Goal: Task Accomplishment & Management: Manage account settings

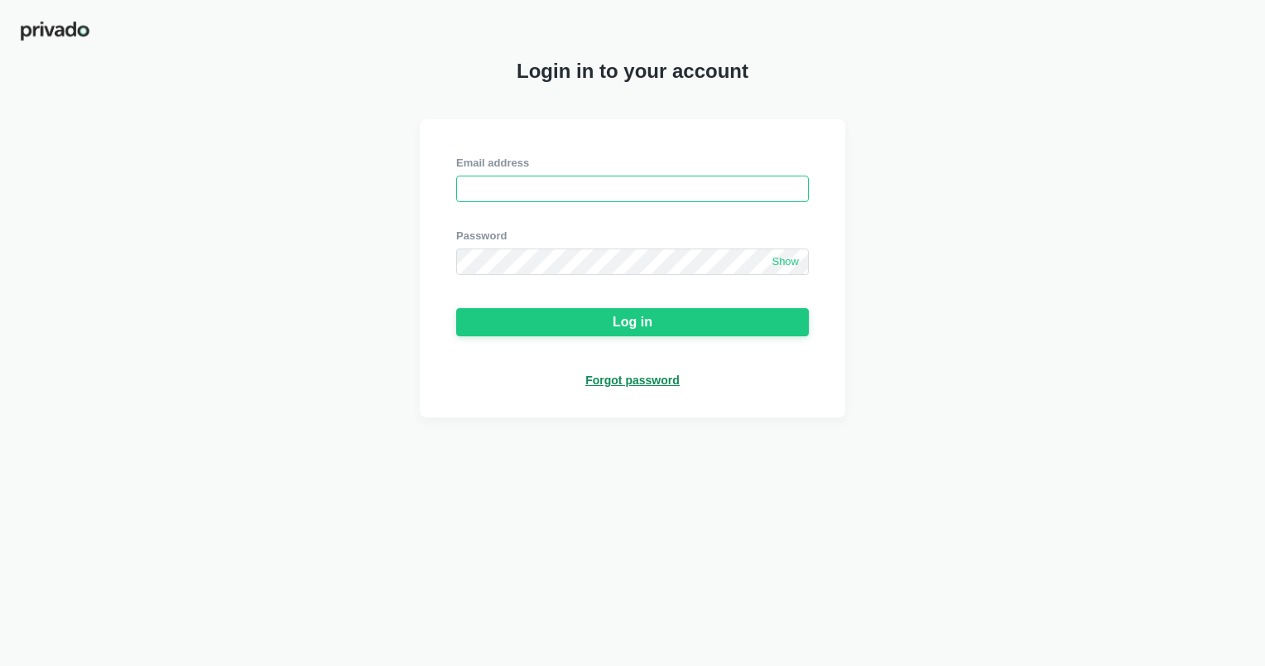
click at [504, 179] on input "email" at bounding box center [632, 188] width 353 height 26
click at [579, 185] on input "email" at bounding box center [632, 188] width 353 height 26
type input "[EMAIL_ADDRESS][DOMAIN_NAME]"
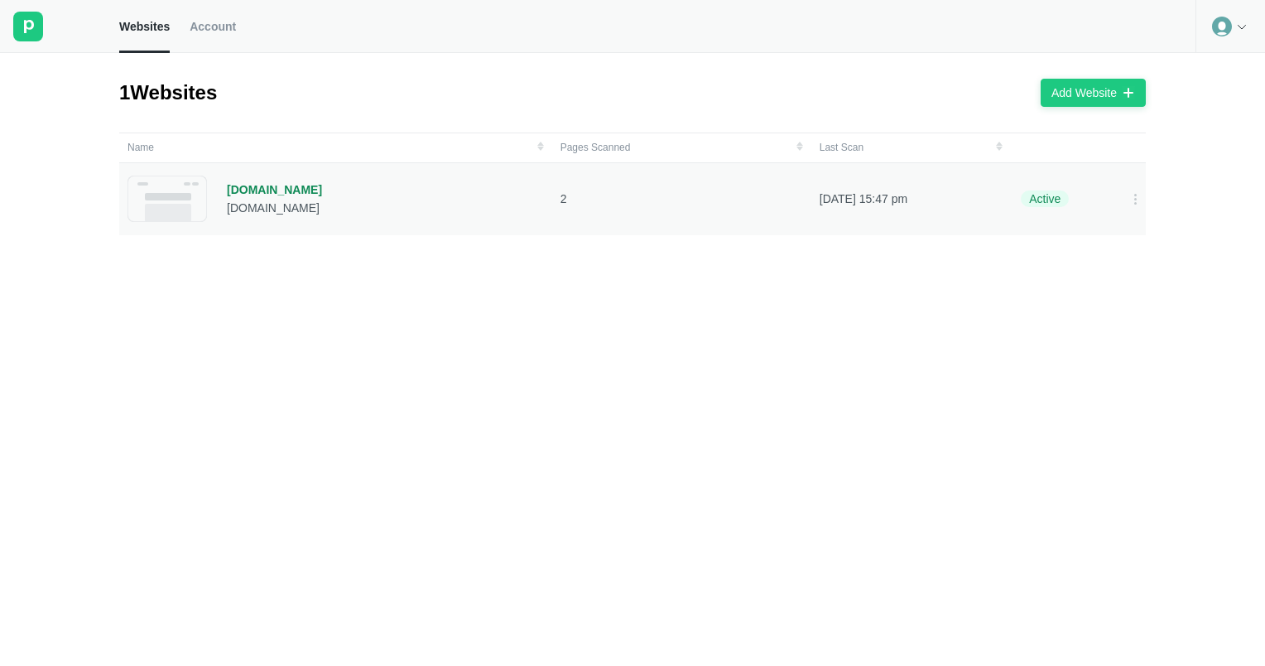
click at [262, 208] on div "[DOMAIN_NAME]" at bounding box center [274, 207] width 95 height 15
click at [255, 195] on div "[DOMAIN_NAME]" at bounding box center [274, 189] width 95 height 15
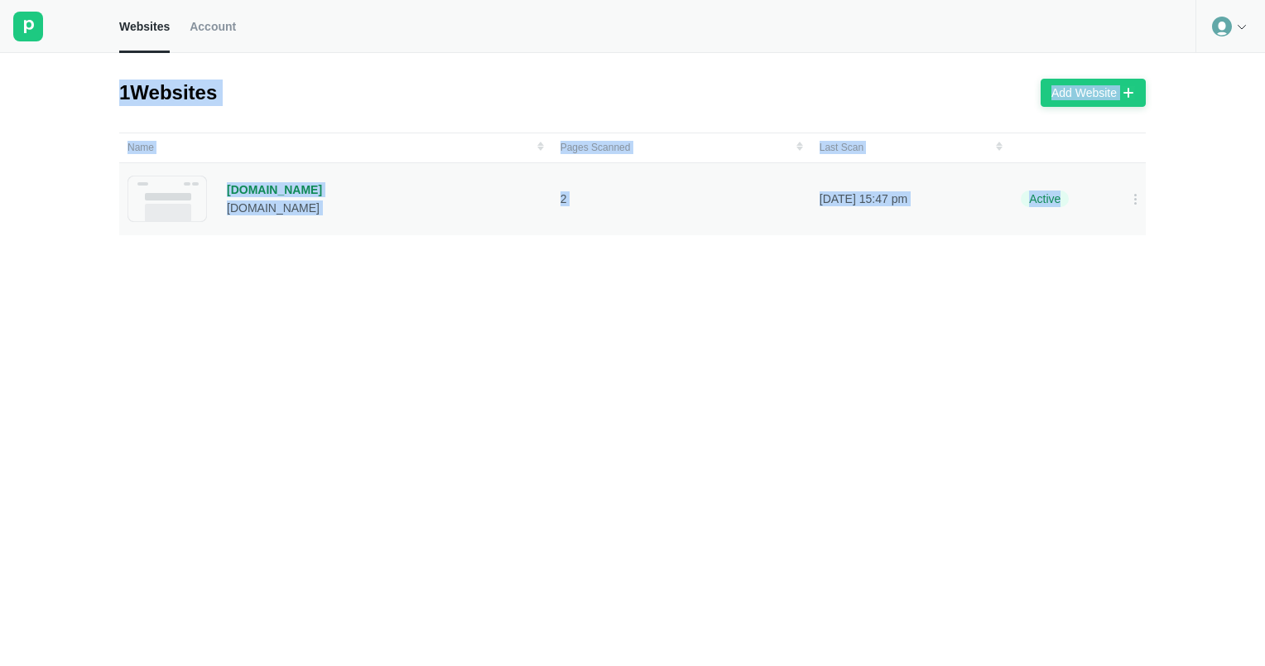
click at [255, 195] on div "1 Websites Add Website Name Pages Scanned Last Scan [DOMAIN_NAME] [DOMAIN_NAME]…" at bounding box center [632, 359] width 1265 height 613
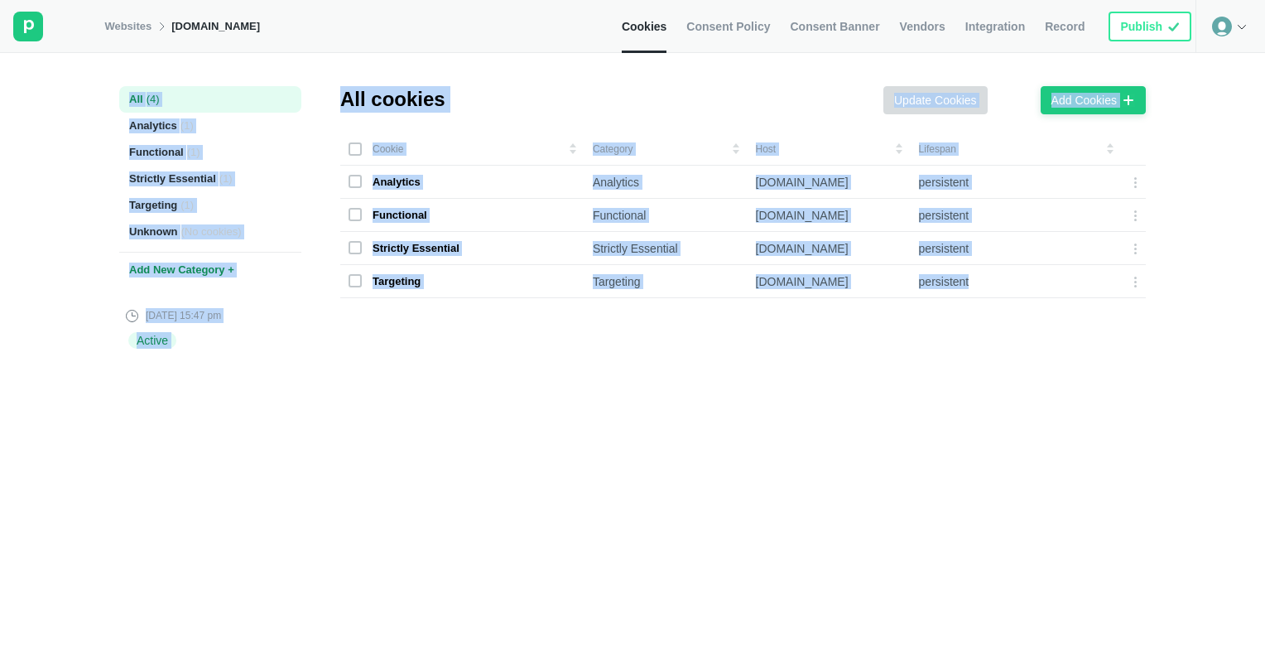
click at [501, 342] on div "Cookie Category Host Lifespan Analytics Analytics [DOMAIN_NAME] persistent Func…" at bounding box center [749, 386] width 818 height 509
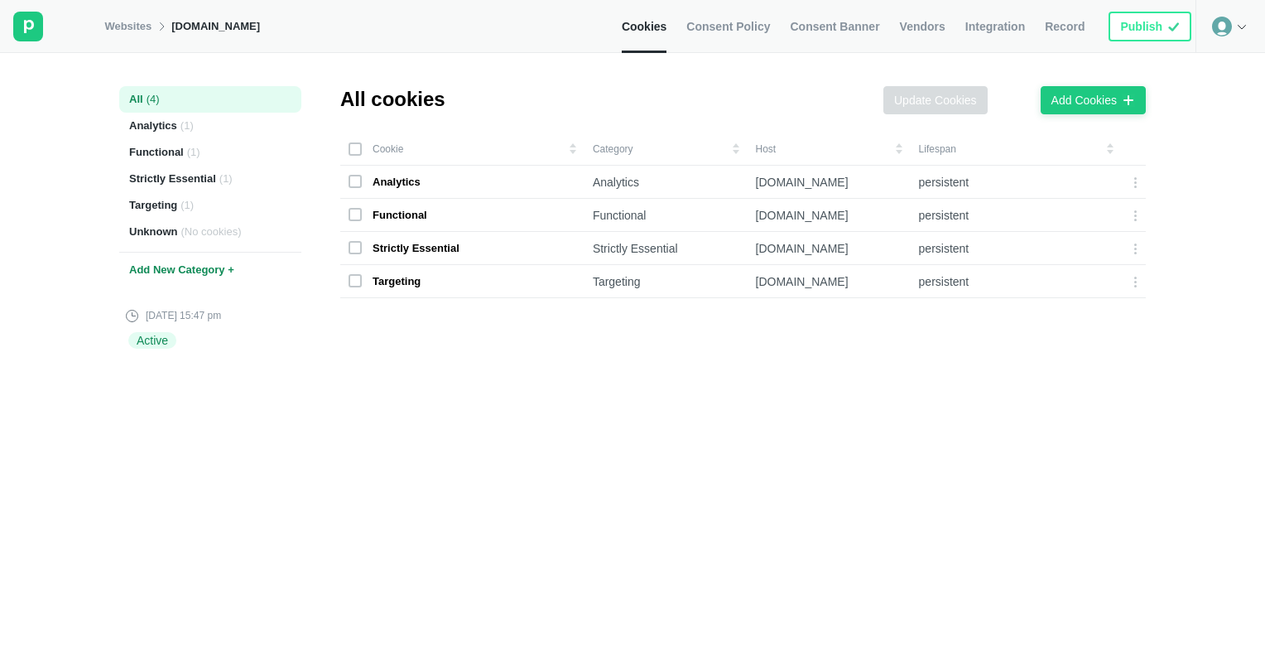
click at [816, 31] on span "Consent Banner" at bounding box center [834, 26] width 89 height 15
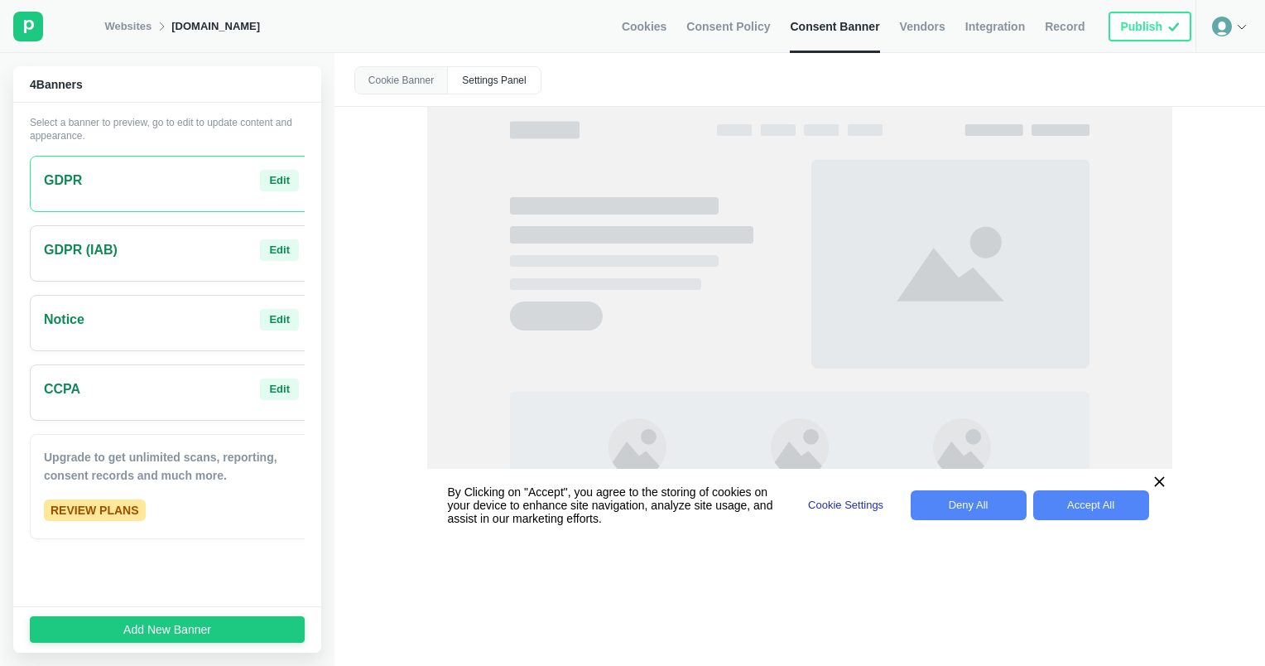
click at [517, 508] on p "By Clicking on "Accept", you agree to the storing of cookies on your device to …" at bounding box center [615, 505] width 337 height 60
click at [269, 323] on div "Edit" at bounding box center [279, 319] width 21 height 15
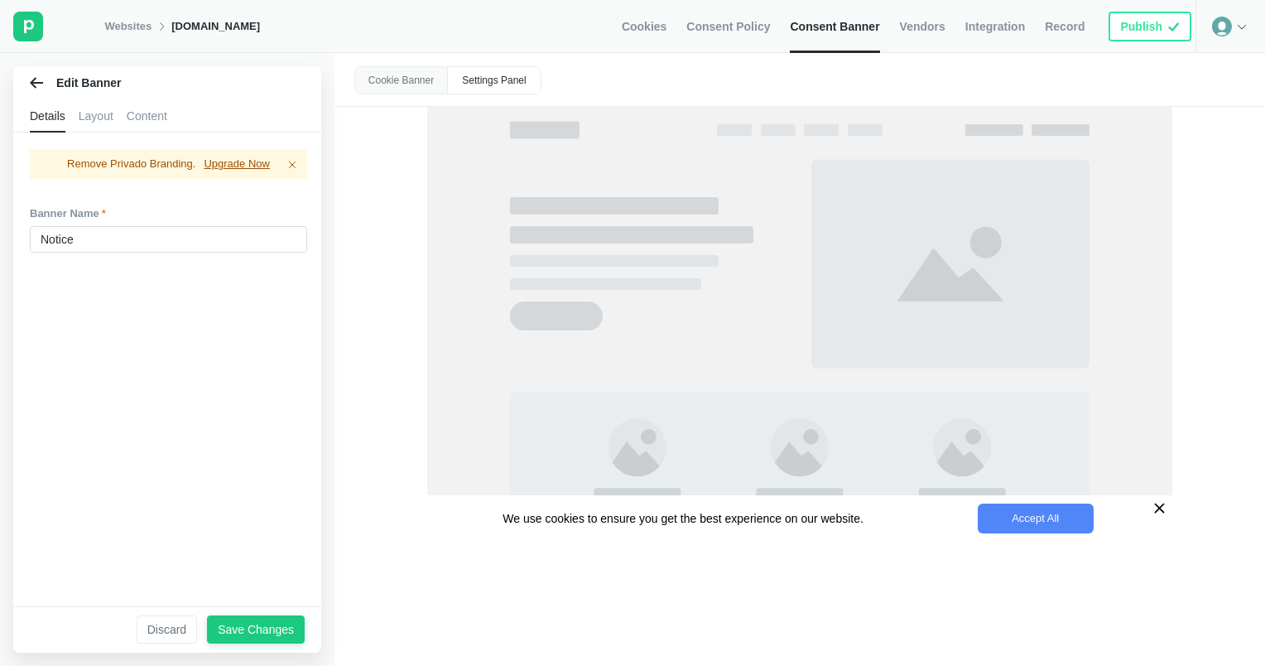
click at [33, 87] on icon at bounding box center [36, 82] width 13 height 13
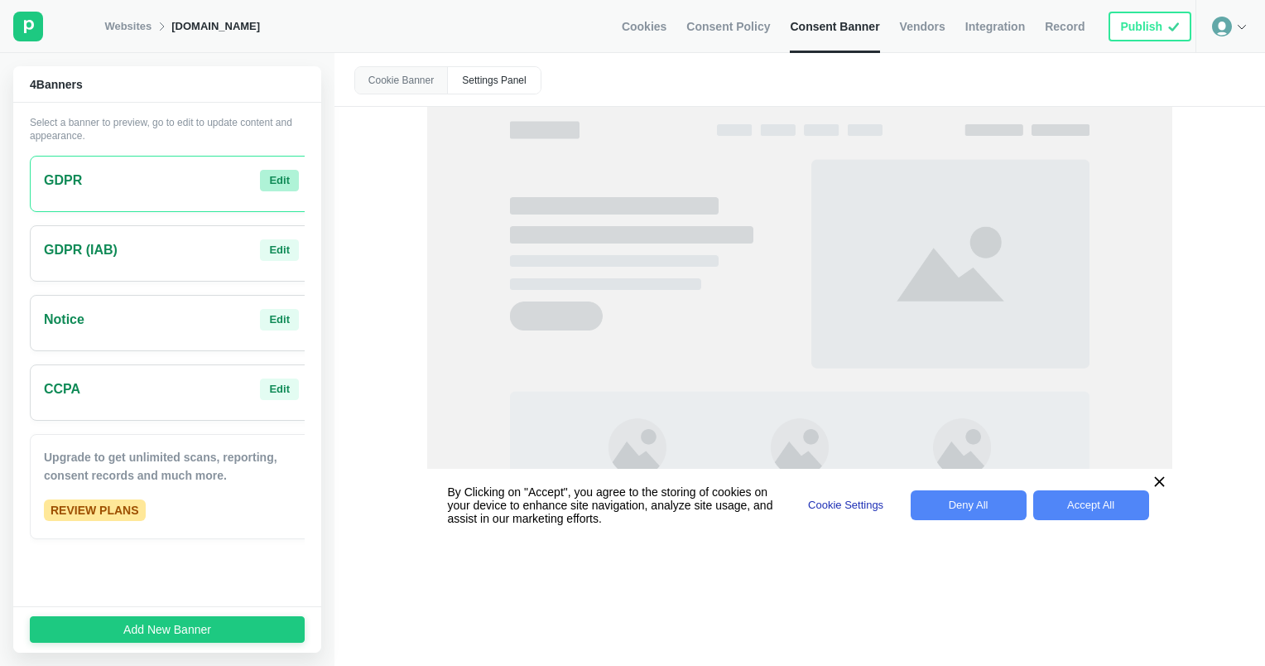
click at [269, 177] on div "Edit" at bounding box center [279, 180] width 21 height 15
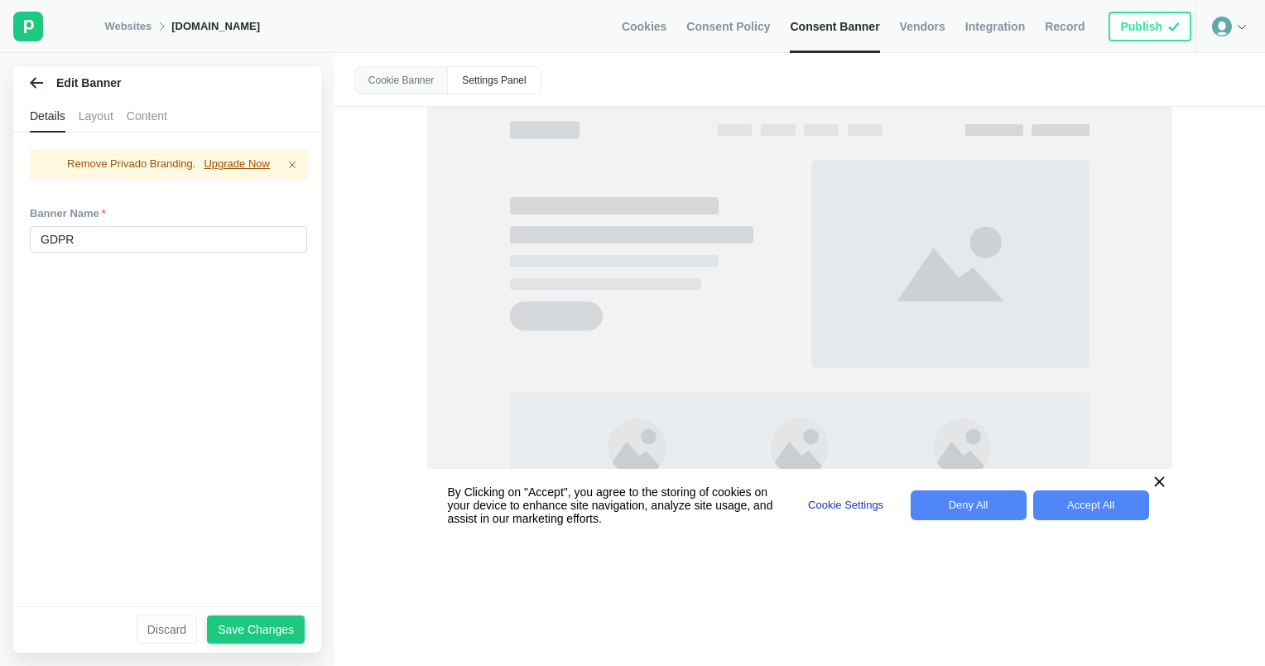
click at [99, 116] on div "Layout" at bounding box center [96, 115] width 35 height 33
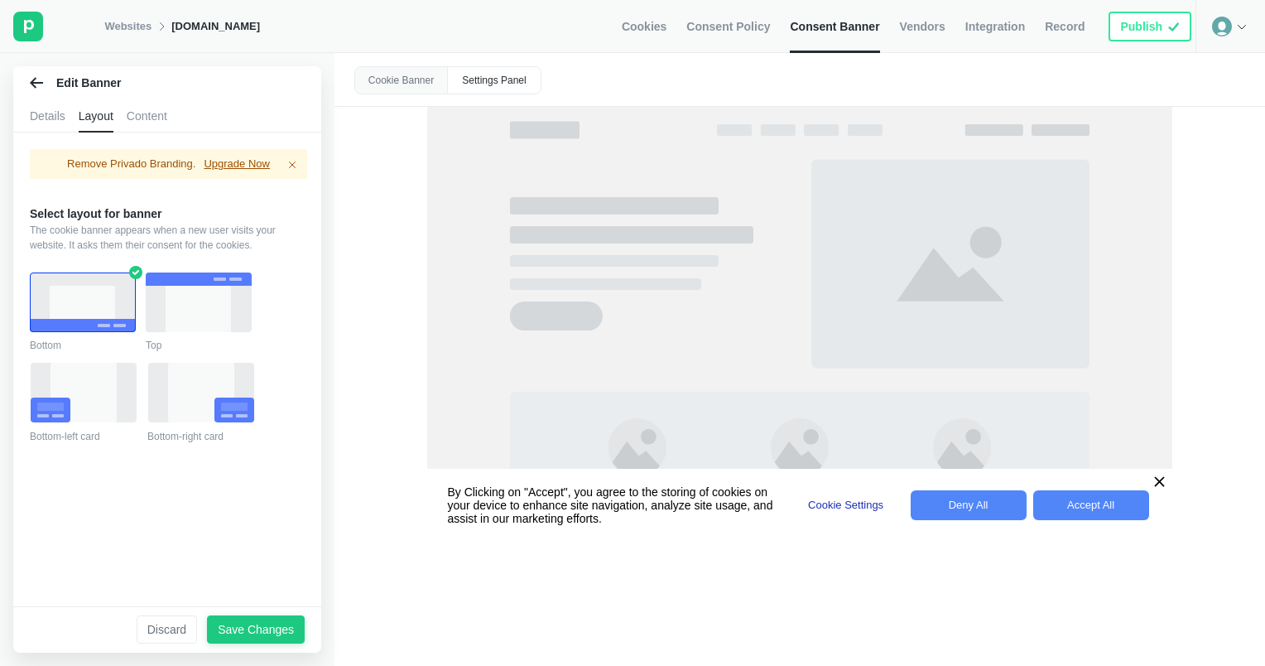
click at [137, 117] on div "Content" at bounding box center [147, 115] width 41 height 33
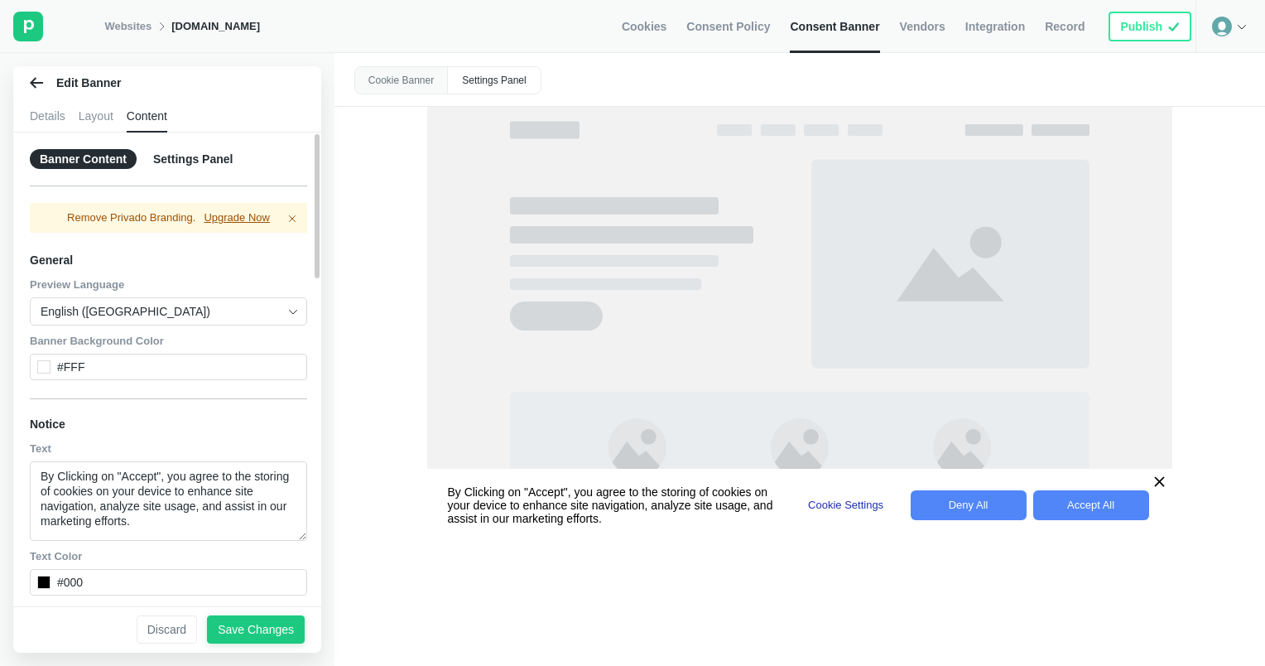
scroll to position [83, 0]
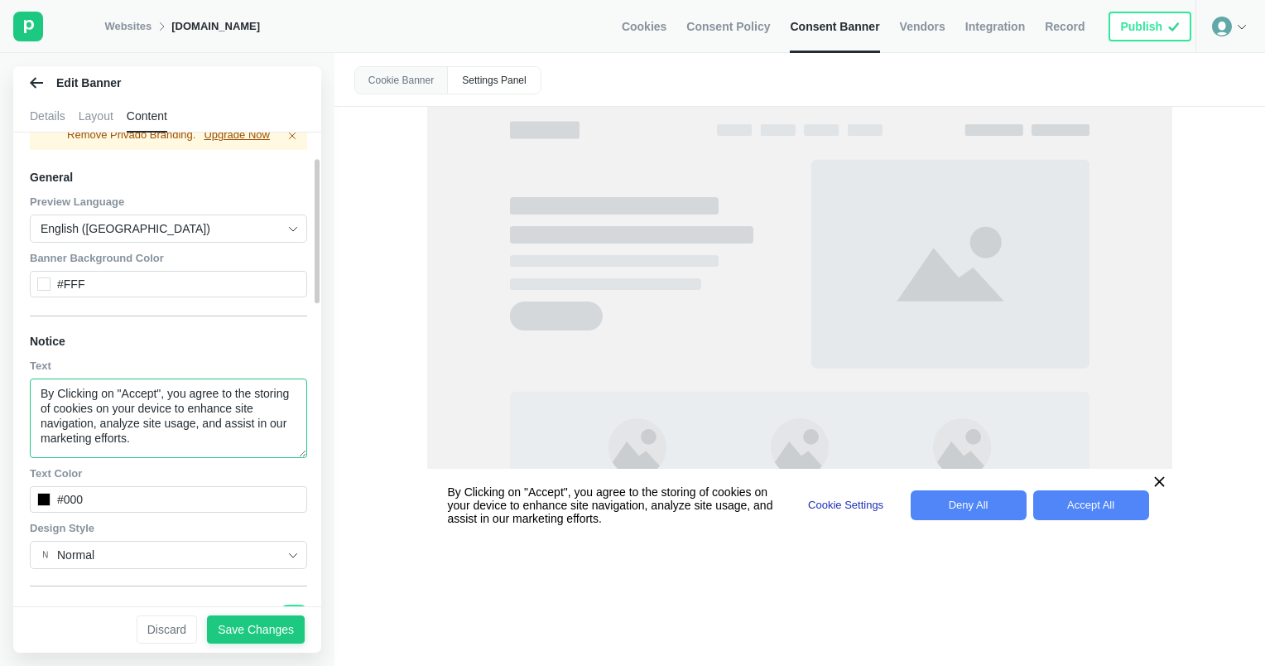
click at [129, 411] on textarea "By Clicking on "Accept", you agree to the storing of cookies on your device to …" at bounding box center [168, 417] width 277 height 79
click at [96, 405] on textarea "By Clicking on "Accept", you agree to the storing of cookies on your device to …" at bounding box center [168, 417] width 277 height 79
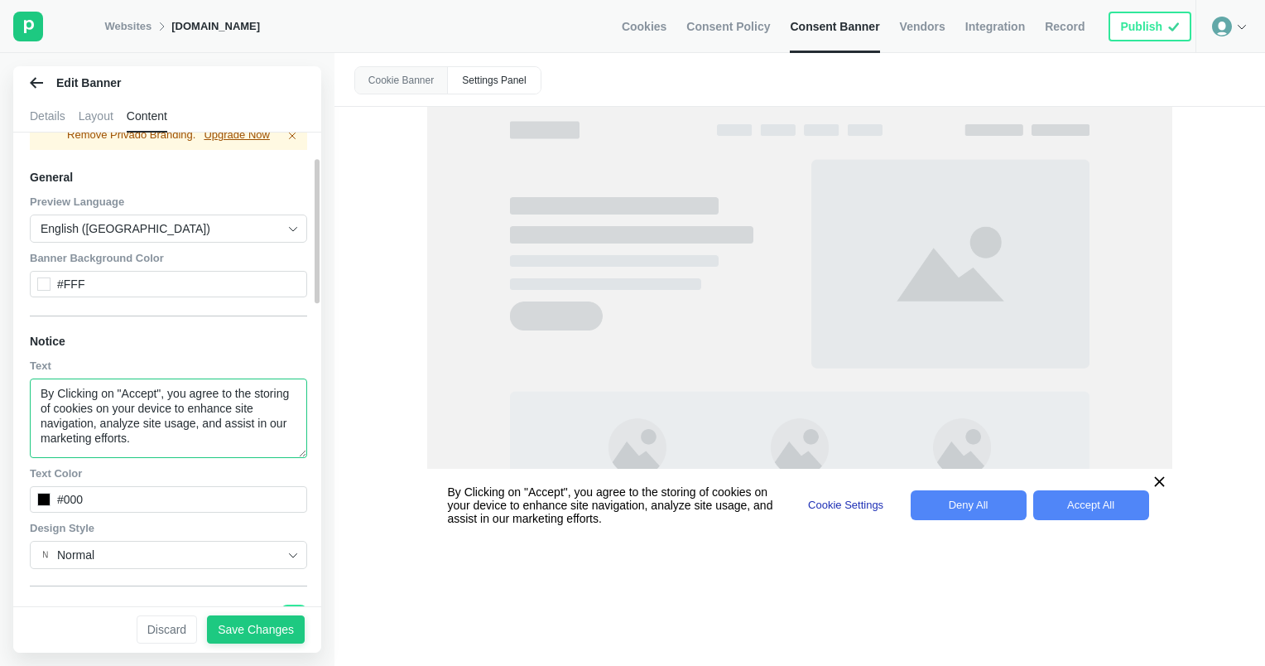
paste textarea "All", you agree that we and our third-party vendors may store cookies on your d…"
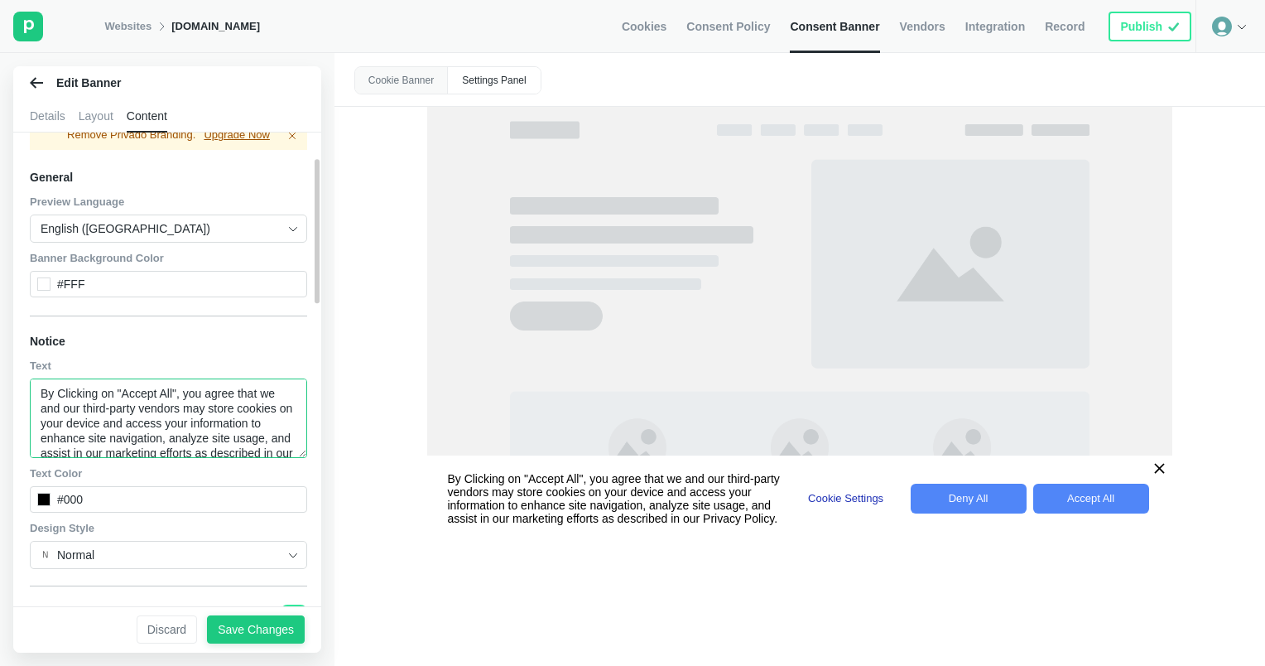
scroll to position [40, 0]
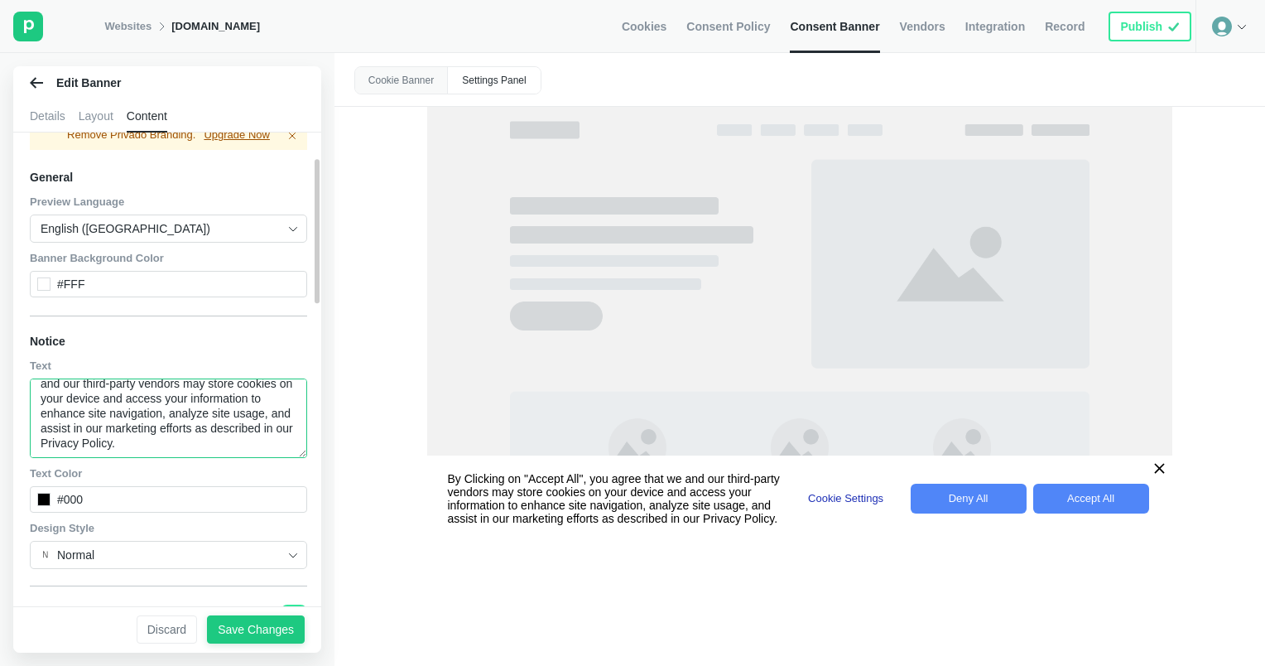
click at [182, 435] on textarea "By Clicking on "Accept All", you agree that we and our third-party vendors may …" at bounding box center [168, 417] width 277 height 79
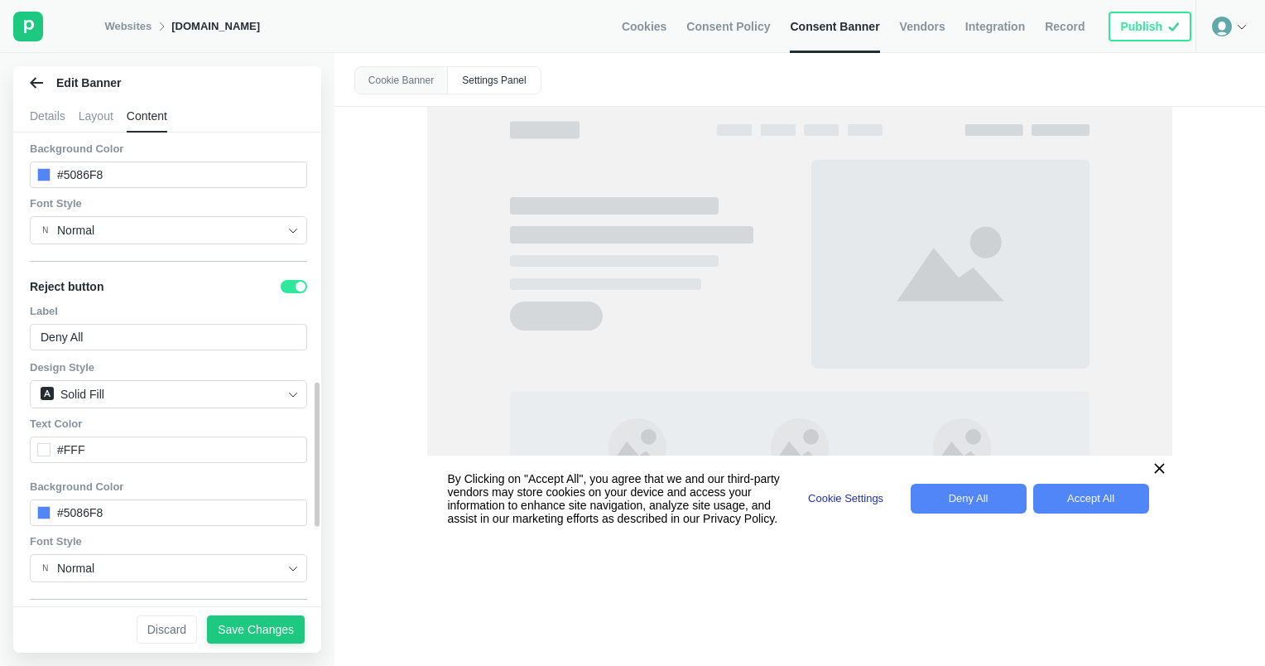
scroll to position [1076, 0]
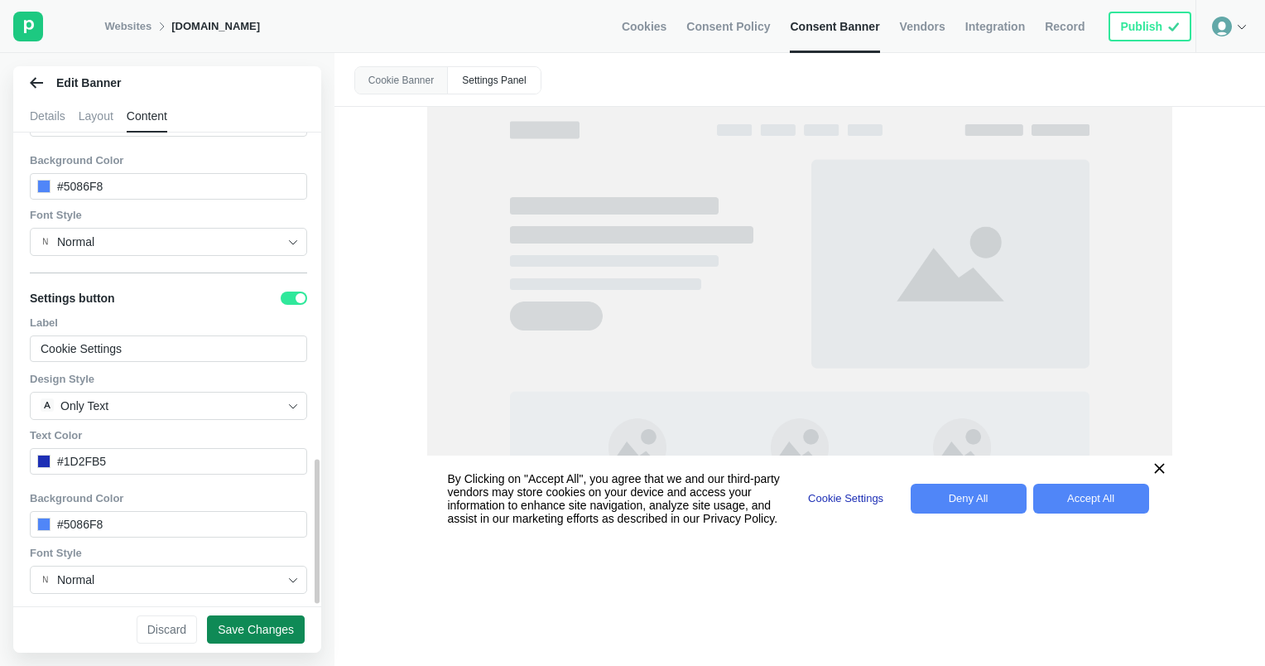
type textarea "By Clicking on "Accept All", you agree that we and our third-party vendors may …"
click at [242, 626] on div "Save Changes" at bounding box center [256, 629] width 76 height 15
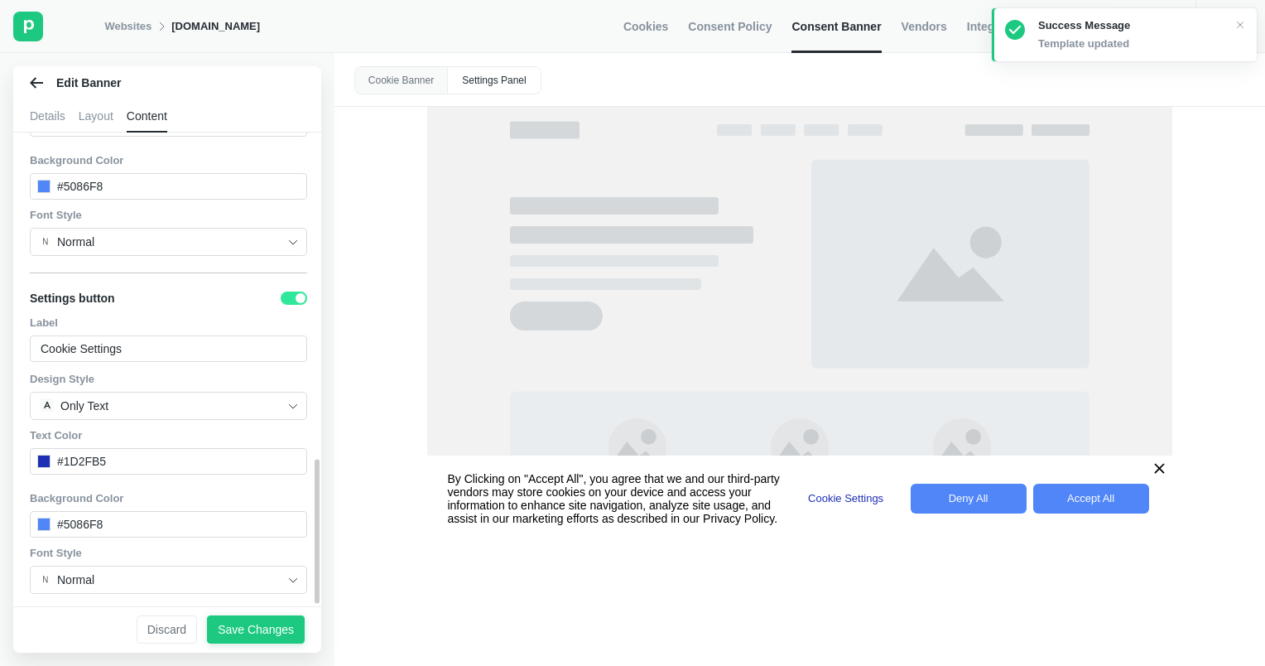
click at [32, 88] on icon at bounding box center [36, 82] width 13 height 13
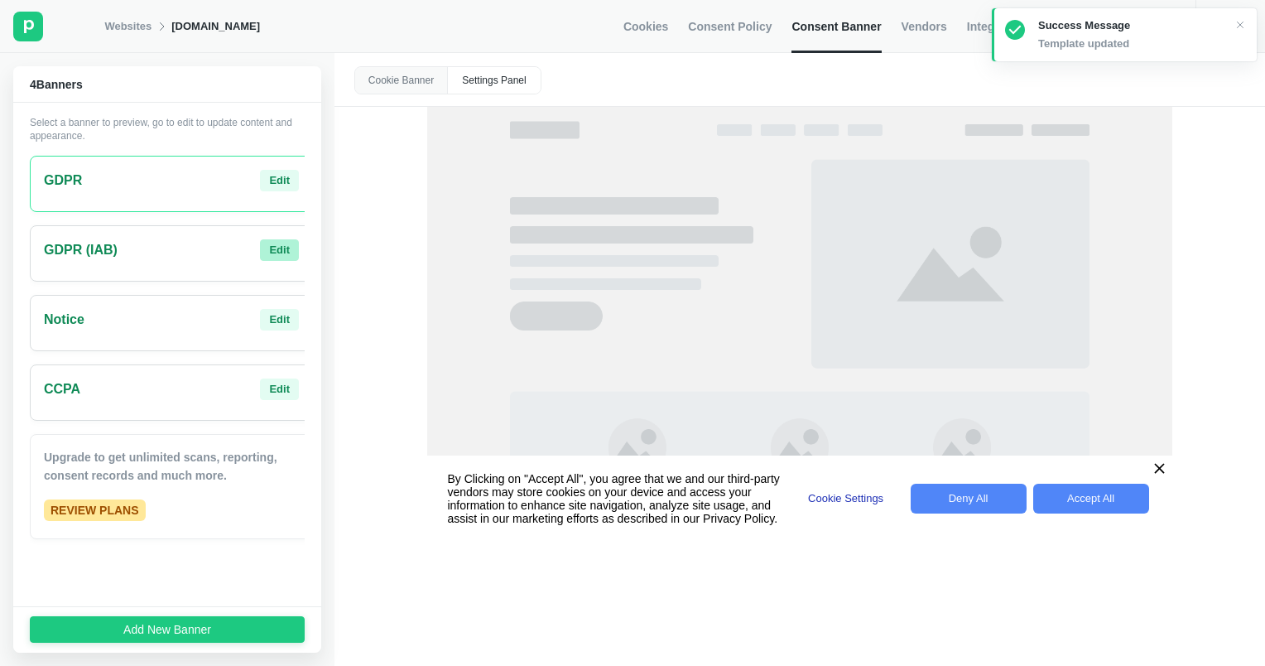
click at [269, 250] on div "Edit" at bounding box center [279, 250] width 21 height 15
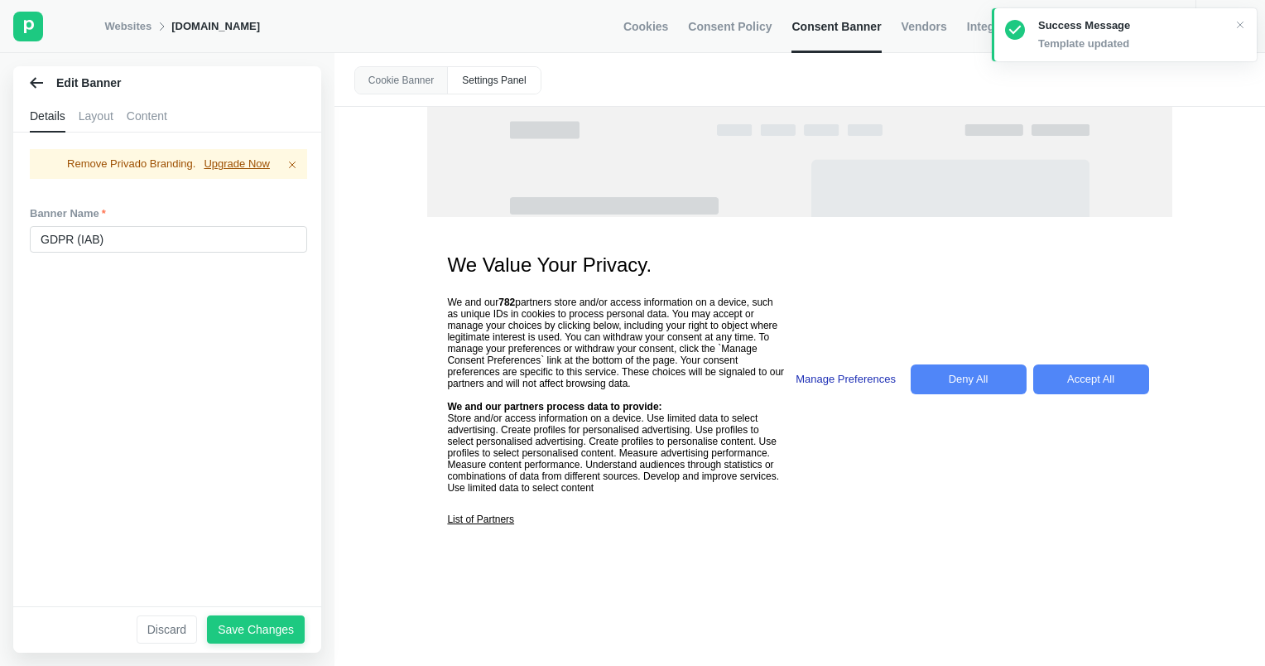
click at [142, 113] on div "Content" at bounding box center [147, 115] width 41 height 33
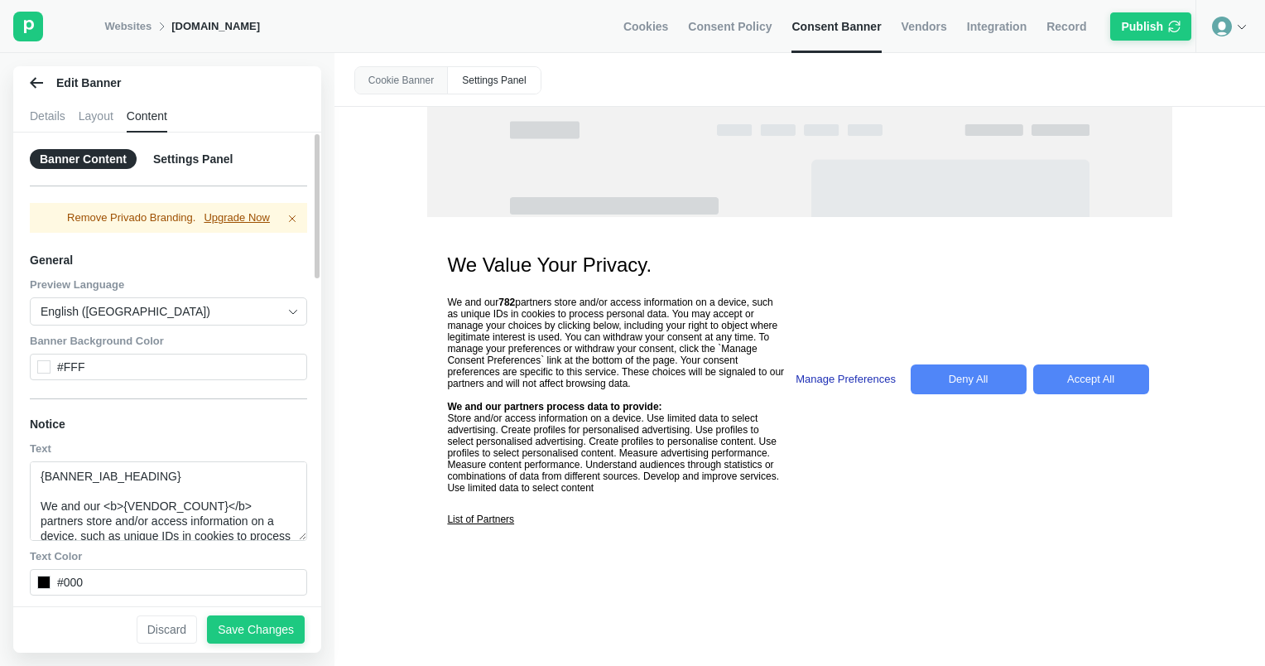
click at [26, 82] on div "Edit Banner" at bounding box center [167, 82] width 308 height 33
click at [31, 82] on icon at bounding box center [36, 82] width 13 height 11
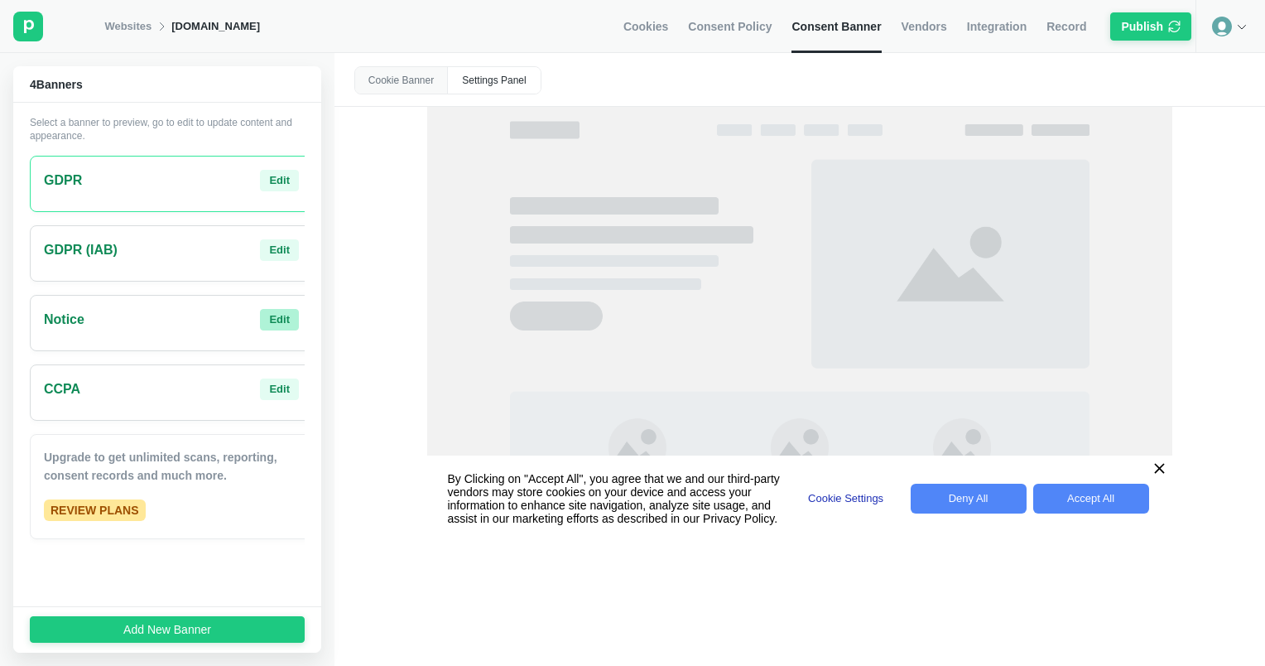
click at [269, 319] on div "Edit" at bounding box center [279, 319] width 21 height 15
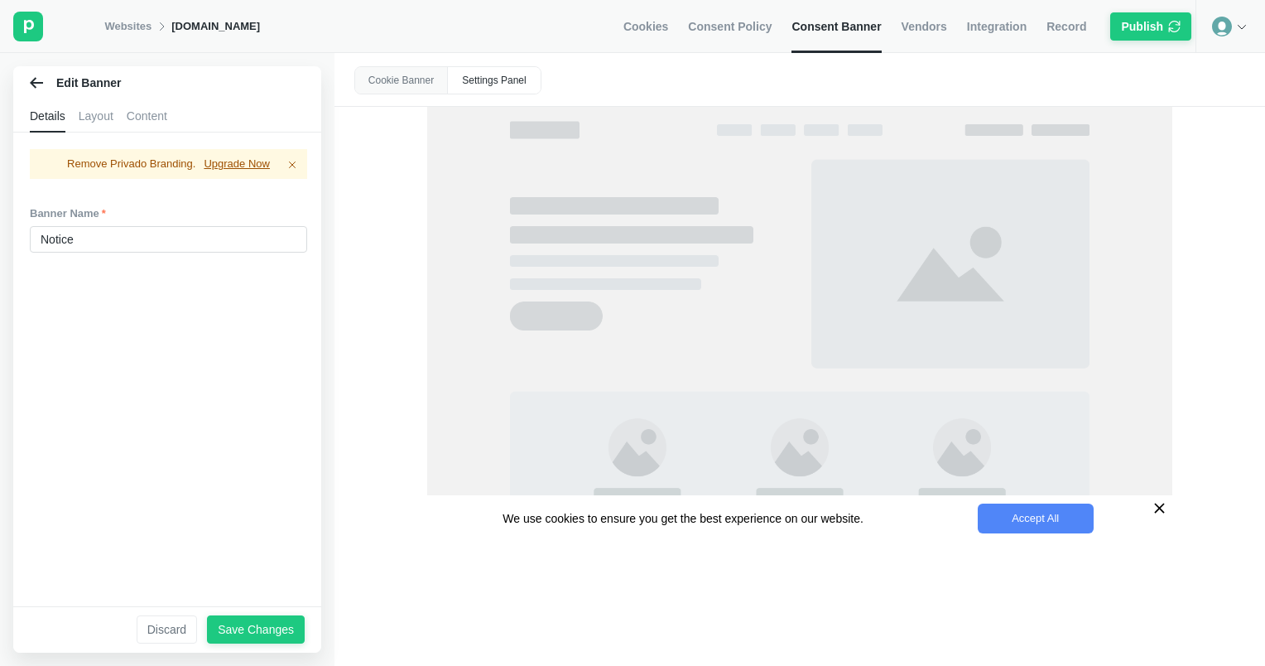
click at [139, 114] on div "Content" at bounding box center [147, 115] width 41 height 33
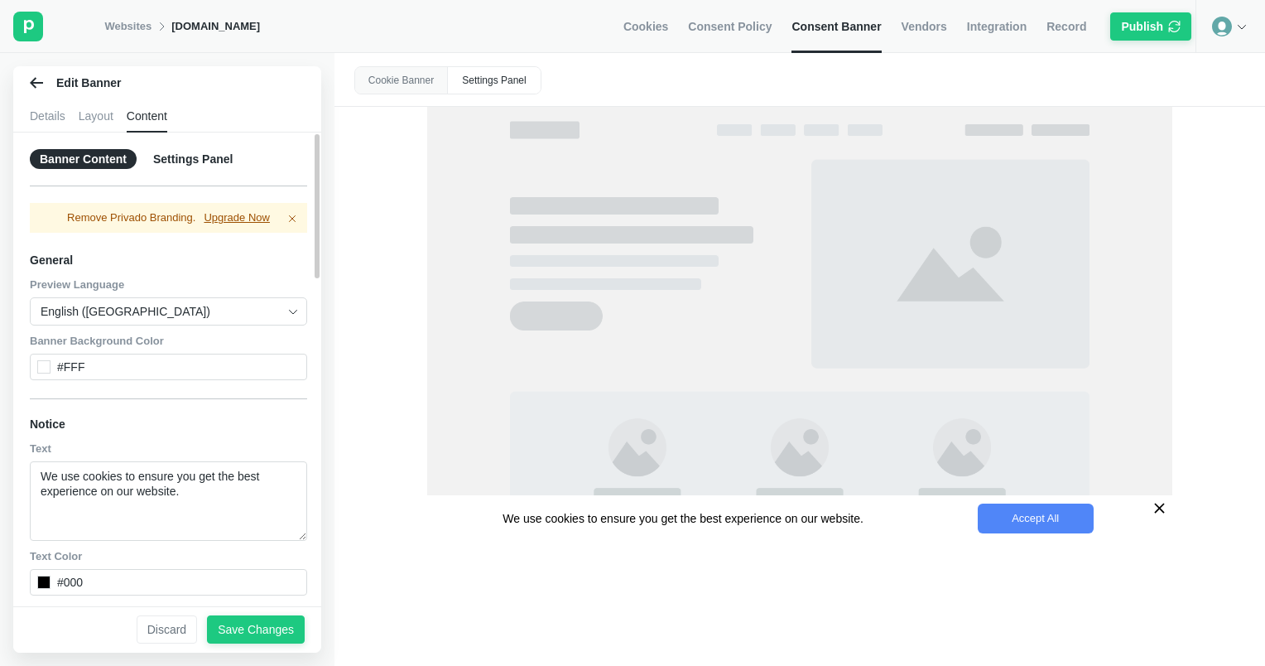
click at [42, 85] on icon at bounding box center [36, 82] width 13 height 13
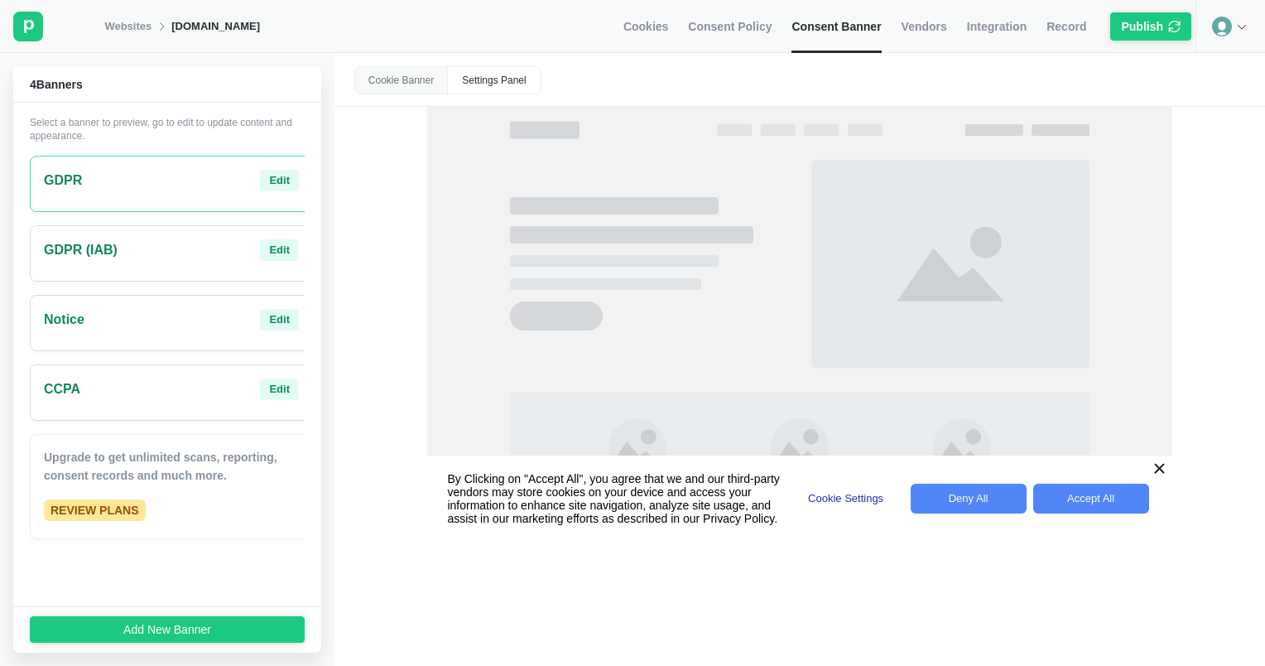
click at [294, 390] on div "CCPA Edit" at bounding box center [171, 392] width 283 height 56
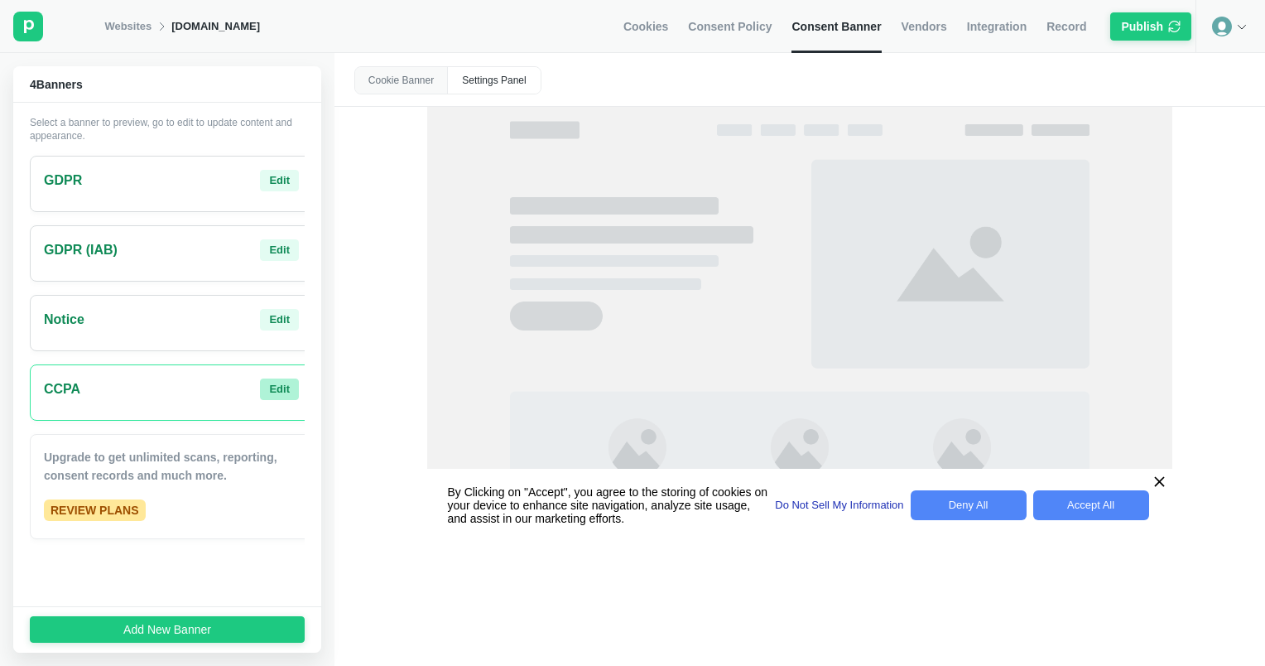
click at [269, 389] on div "Edit" at bounding box center [279, 389] width 21 height 15
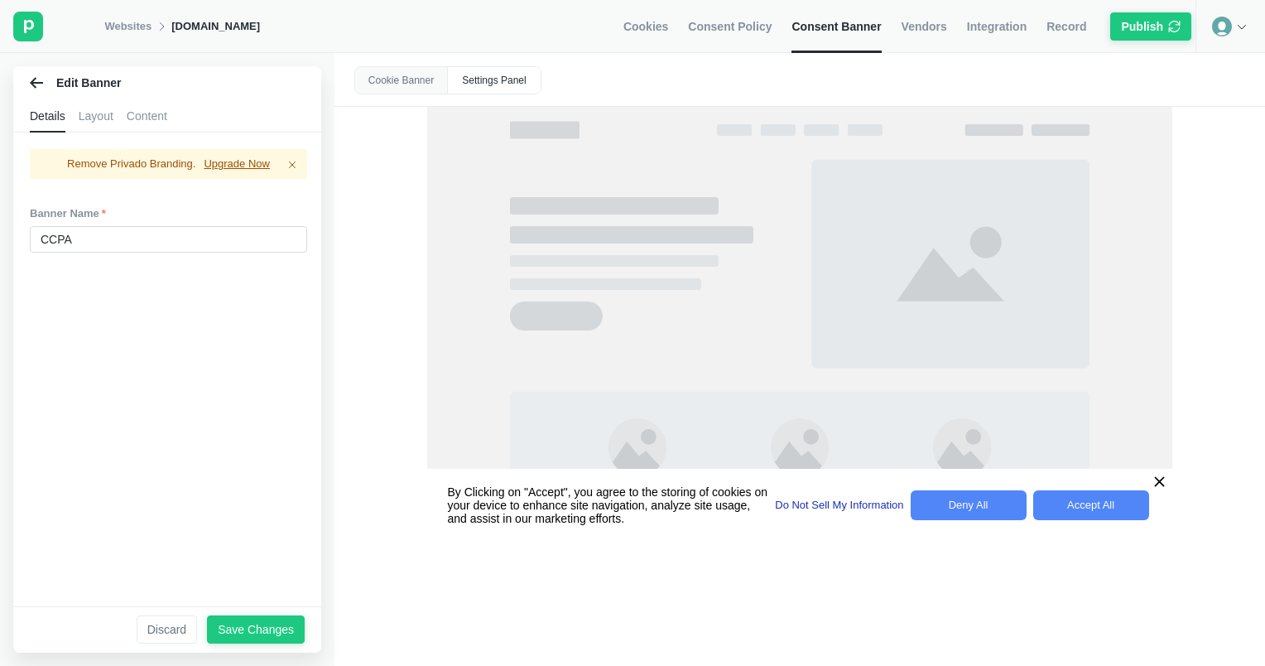
click at [153, 122] on div "Content" at bounding box center [147, 115] width 41 height 33
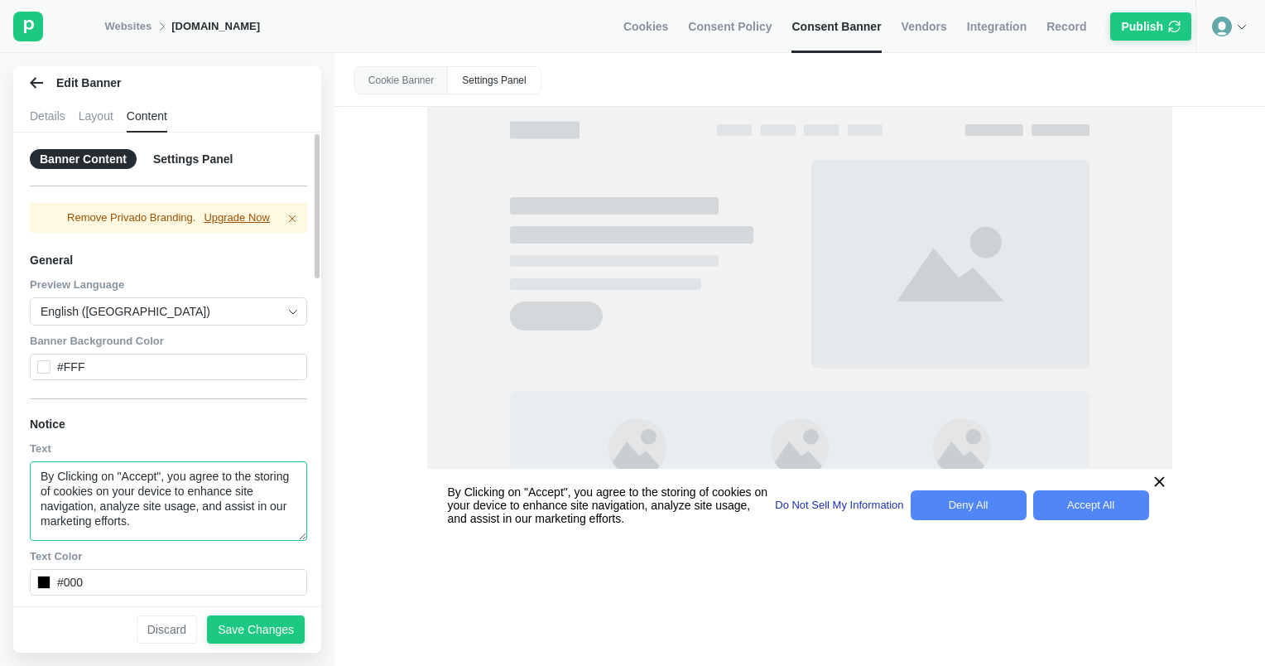
click at [163, 513] on textarea "By Clicking on "Accept", you agree to the storing of cookies on your device to …" at bounding box center [168, 500] width 277 height 79
paste textarea "By Clicking on "Accept All", you agree that we and our third-party vendors may …"
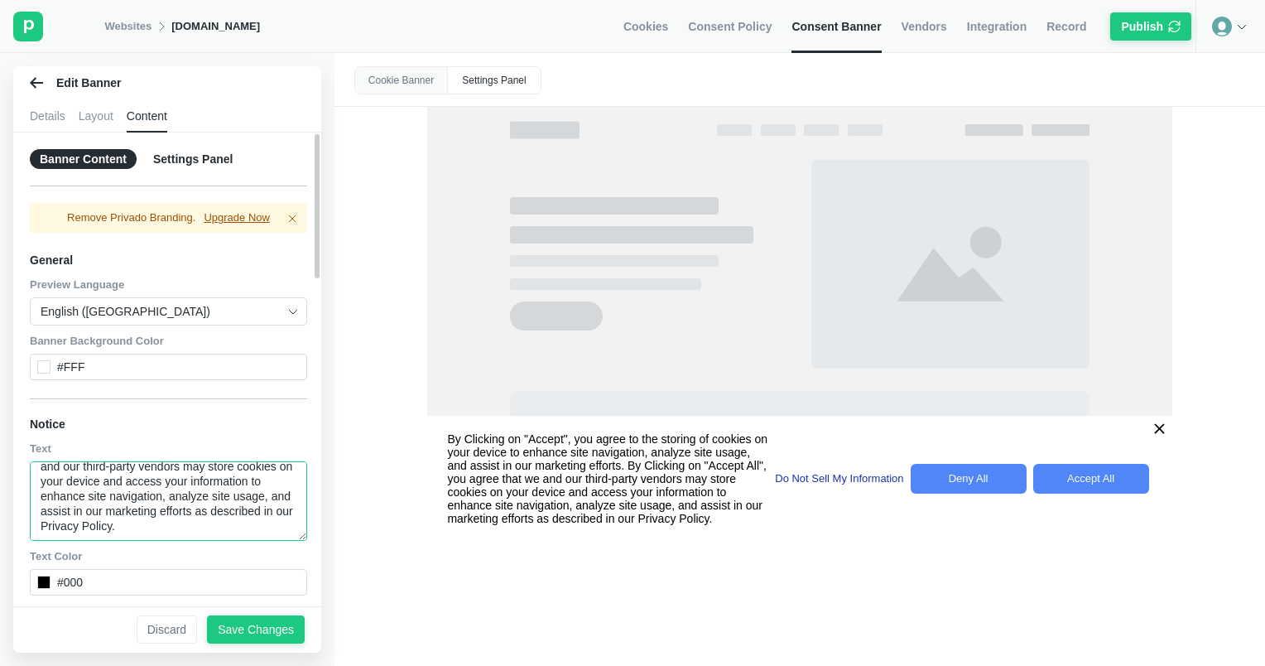
scroll to position [0, 0]
drag, startPoint x: 180, startPoint y: 529, endPoint x: 30, endPoint y: 467, distance: 162.9
click at [30, 467] on textarea "By Clicking on "Accept", you agree to the storing of cookies on your device to …" at bounding box center [168, 500] width 277 height 79
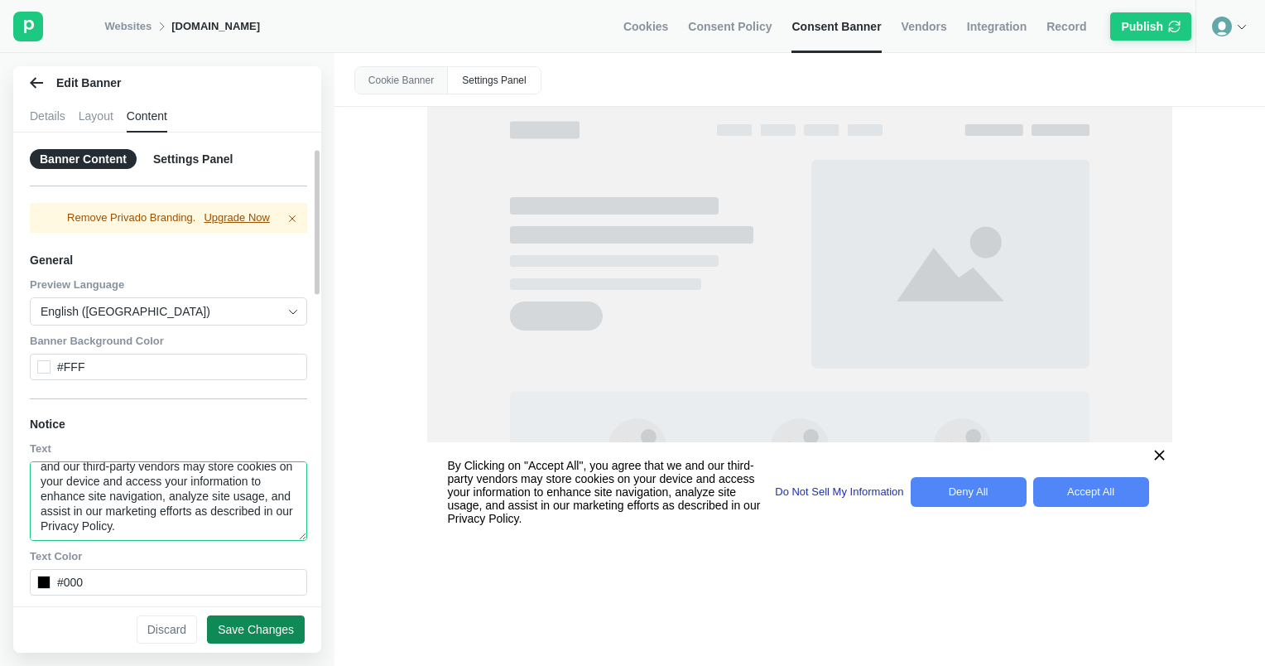
scroll to position [166, 0]
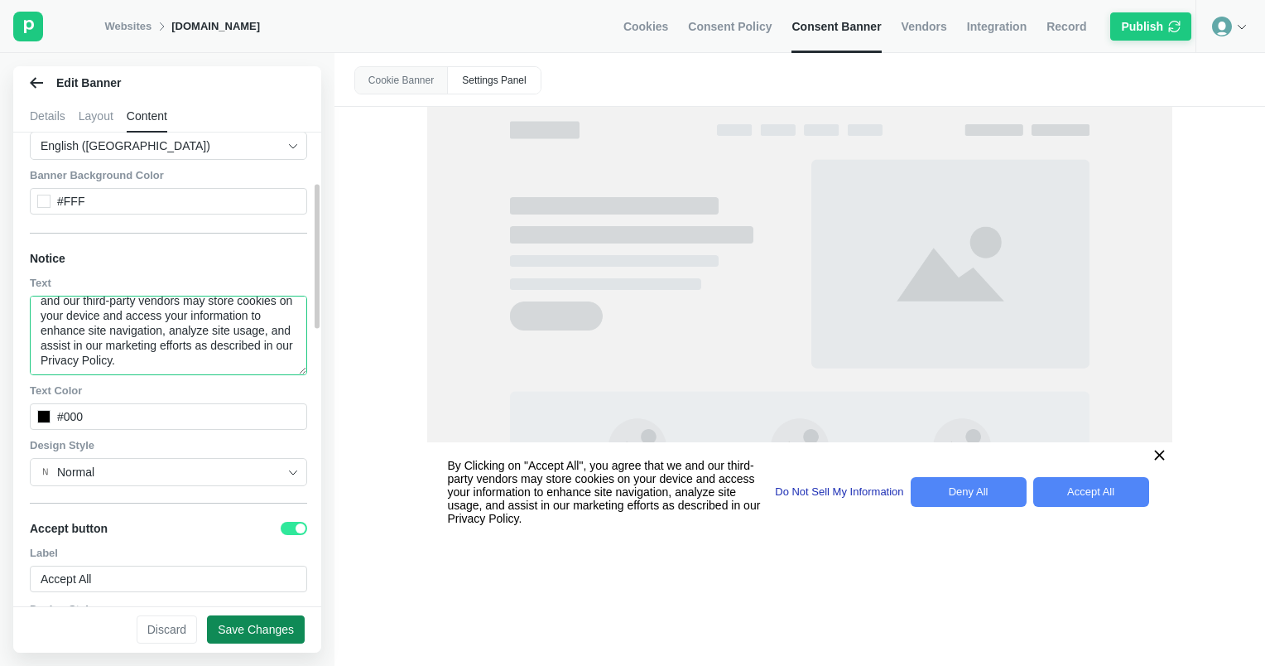
type textarea "By Clicking on "Accept All", you agree that we and our third-party vendors may …"
click at [261, 630] on div "Save Changes" at bounding box center [256, 629] width 76 height 15
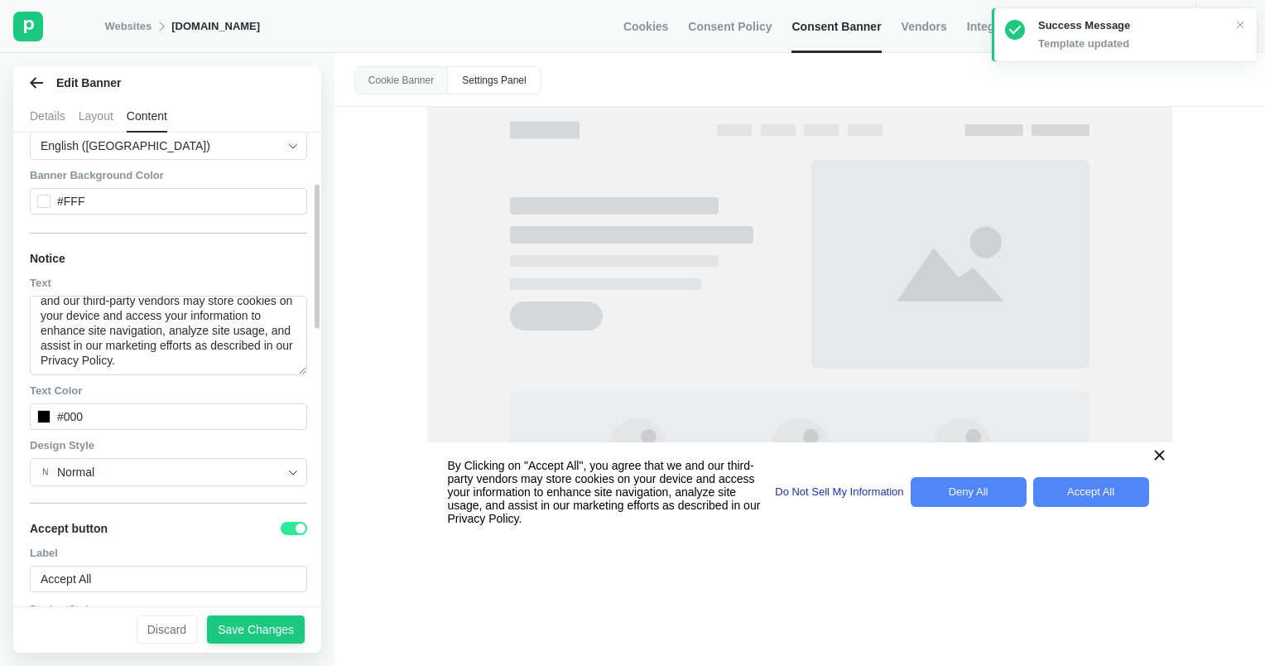
click at [29, 83] on div "Edit Banner" at bounding box center [167, 82] width 308 height 33
click at [43, 85] on div "Edit Banner" at bounding box center [167, 82] width 308 height 33
click at [36, 84] on icon at bounding box center [36, 82] width 13 height 13
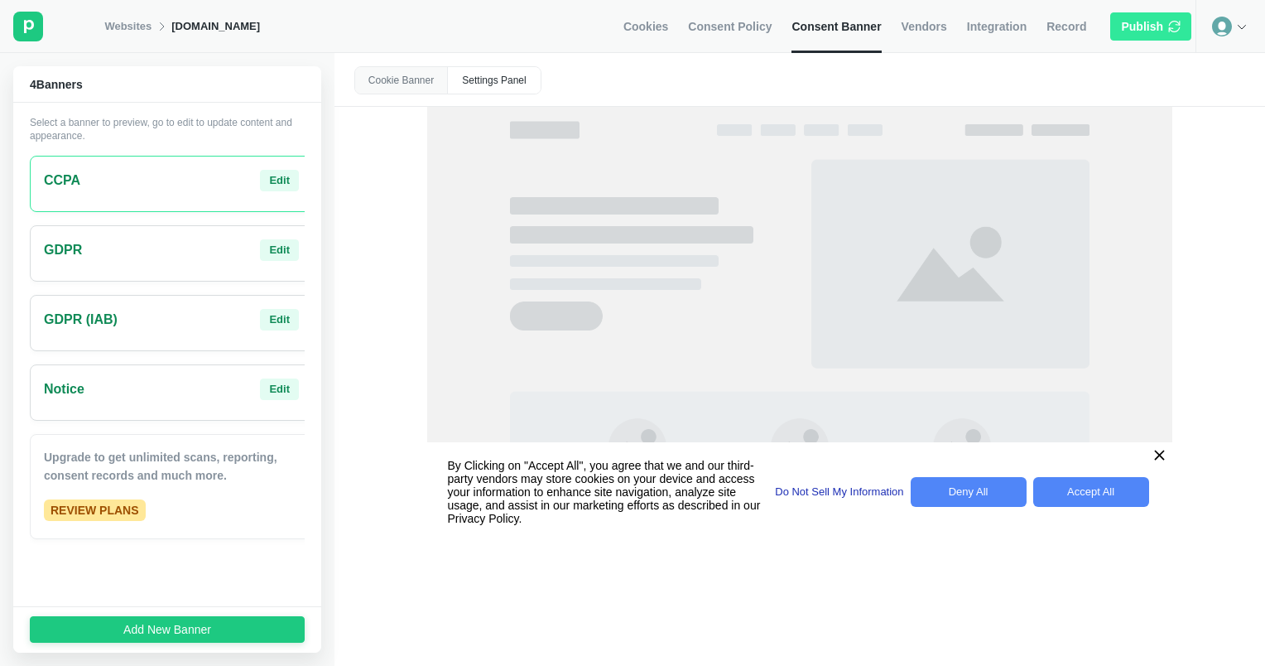
click at [1139, 30] on div "Publish" at bounding box center [1142, 26] width 42 height 15
